Goal: Information Seeking & Learning: Learn about a topic

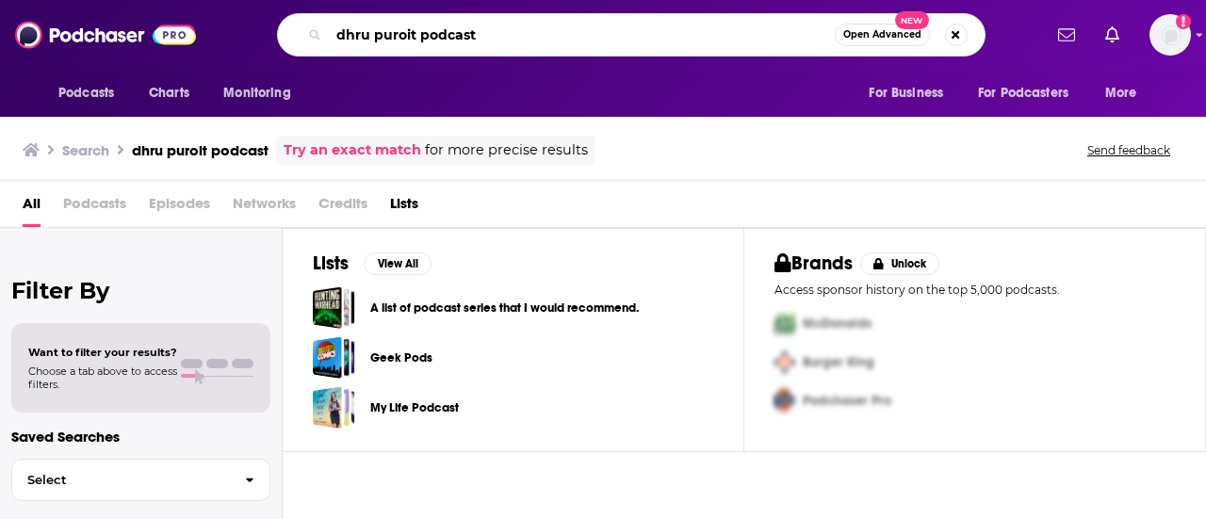
drag, startPoint x: 486, startPoint y: 35, endPoint x: 414, endPoint y: 34, distance: 72.5
click at [414, 34] on input "dhru puroit podcast" at bounding box center [582, 35] width 506 height 30
type input "dhru puroit"
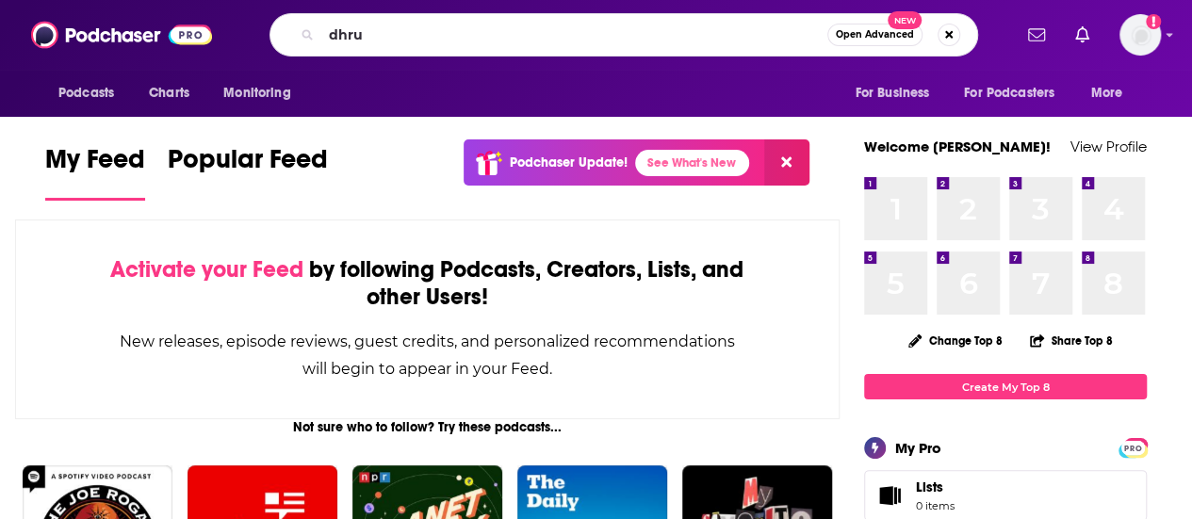
type input "dhru"
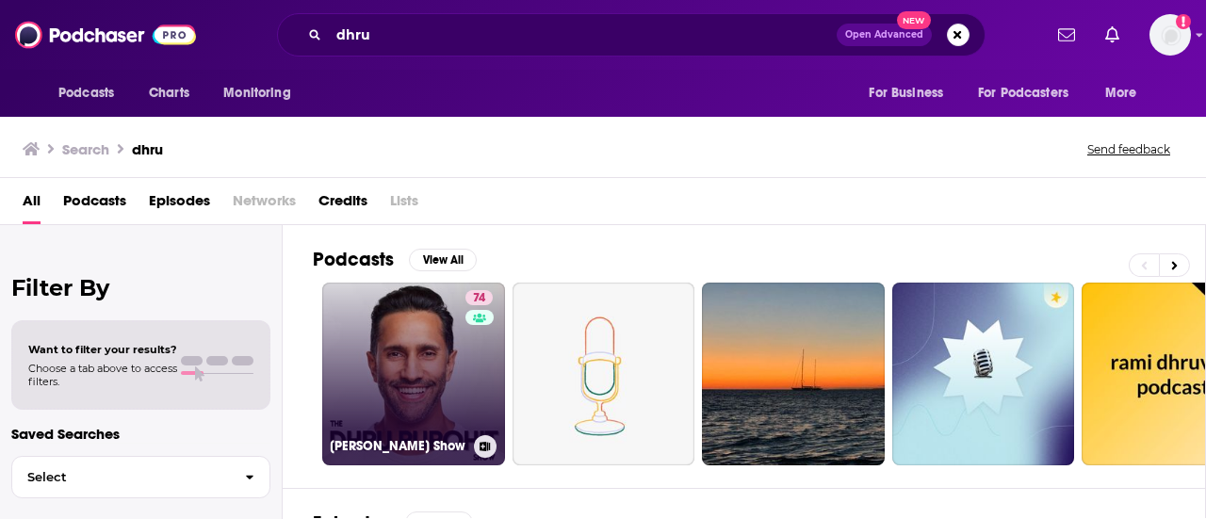
click at [422, 391] on link "74 [PERSON_NAME] Show" at bounding box center [413, 374] width 183 height 183
